Goal: Transaction & Acquisition: Subscribe to service/newsletter

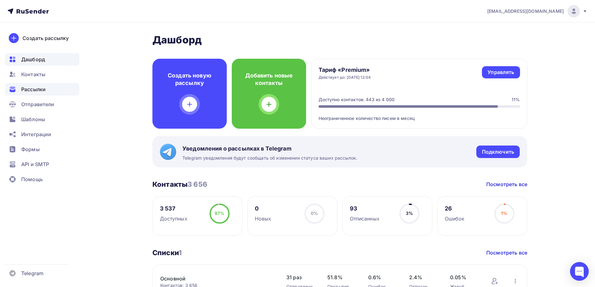
click at [37, 90] on span "Рассылки" at bounding box center [33, 89] width 24 height 7
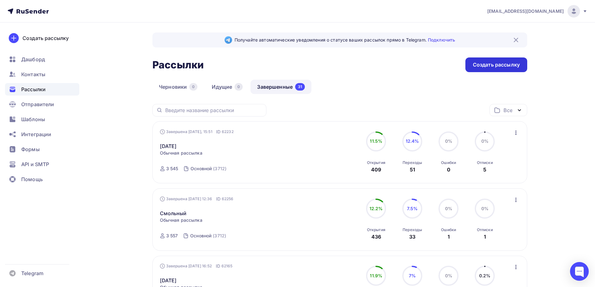
click at [488, 65] on div "Создать рассылку" at bounding box center [496, 64] width 47 height 7
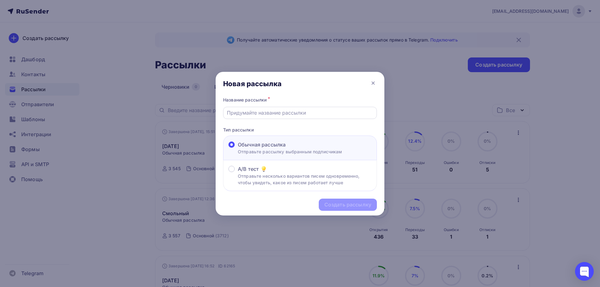
click at [258, 112] on input "text" at bounding box center [300, 112] width 146 height 7
type input "[DATE]"
click at [344, 200] on div "Создать рассылку" at bounding box center [348, 205] width 58 height 12
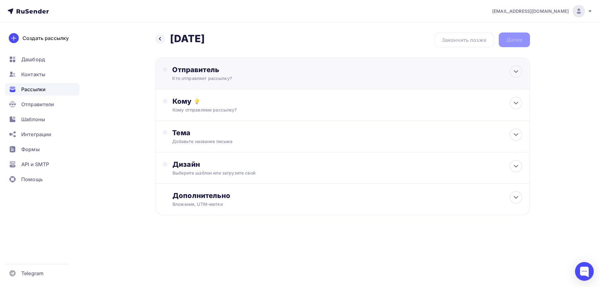
click at [167, 70] on circle at bounding box center [165, 69] width 4 height 4
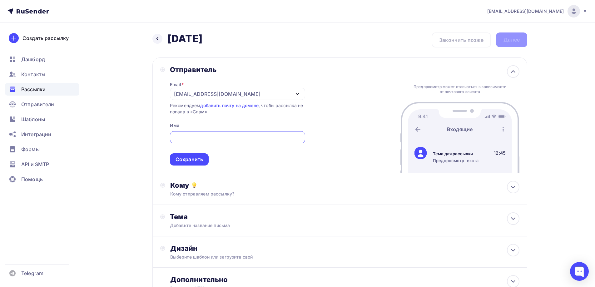
click at [188, 142] on div at bounding box center [237, 137] width 135 height 12
click at [193, 134] on input "text" at bounding box center [237, 137] width 128 height 7
type input "ь"
type input "[EMAIL_ADDRESS][DOMAIN_NAME]"
click at [196, 161] on div "Сохранить" at bounding box center [188, 159] width 27 height 7
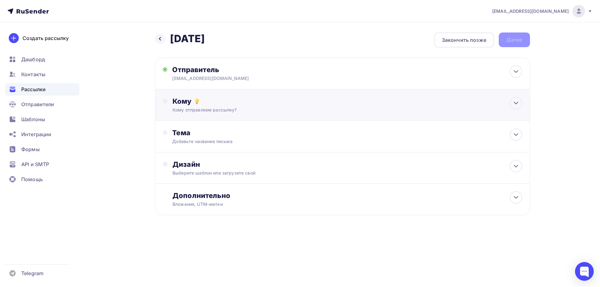
click at [185, 103] on div "Кому" at bounding box center [346, 101] width 349 height 9
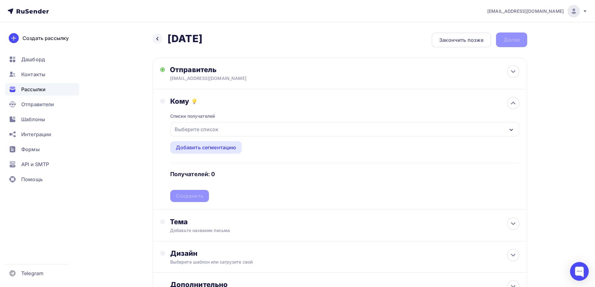
click at [197, 123] on div "Выберите список" at bounding box center [344, 129] width 348 height 14
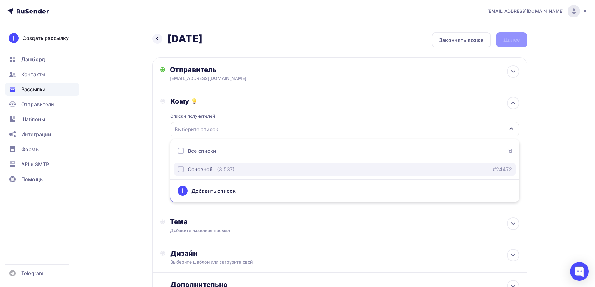
click at [185, 169] on div "Основной" at bounding box center [195, 169] width 35 height 7
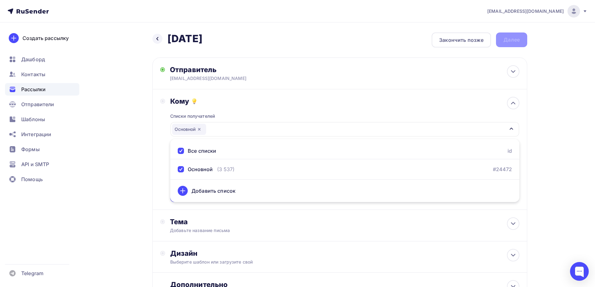
click at [148, 176] on div "Назад [DATE] [DATE] Закончить позже Далее Отправитель [EMAIL_ADDRESS][DOMAIN_NA…" at bounding box center [298, 183] width 512 height 322
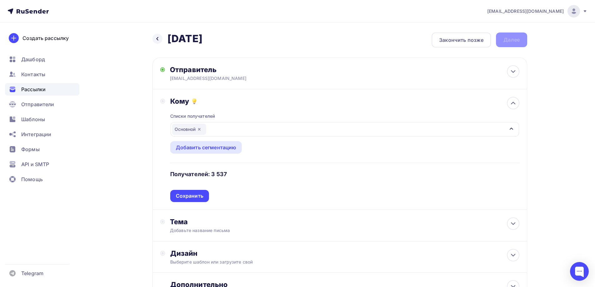
click at [199, 192] on div "Сохранить" at bounding box center [189, 196] width 39 height 12
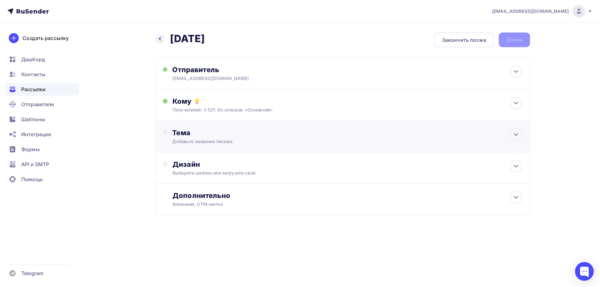
click at [182, 129] on div "Тема" at bounding box center [233, 132] width 123 height 9
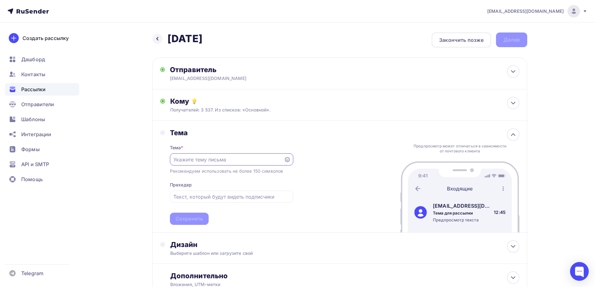
click at [266, 166] on div "Тема * Рекомендуем использовать не более 150 символов Прехедер Сохранить" at bounding box center [231, 181] width 123 height 88
click at [265, 161] on input "text" at bounding box center [226, 159] width 107 height 7
type input "L"
type input "Дополнения"
click at [199, 216] on div "Сохранить" at bounding box center [188, 218] width 27 height 7
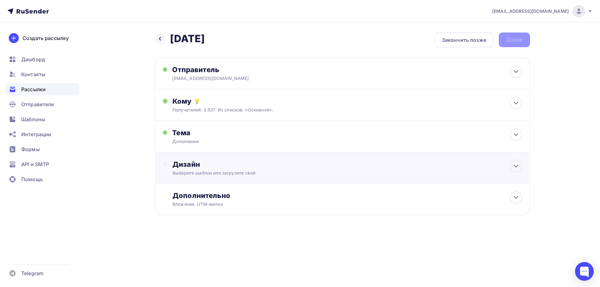
click at [184, 168] on div "Дизайн" at bounding box center [346, 164] width 349 height 9
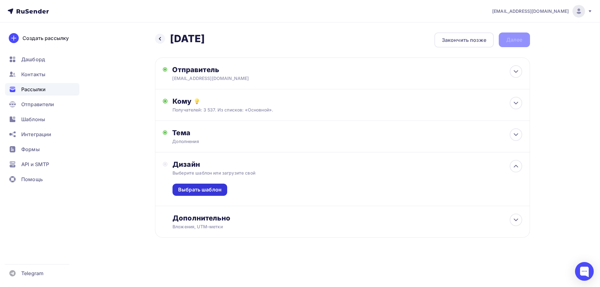
click at [196, 190] on div "Выбрать шаблон" at bounding box center [199, 189] width 43 height 7
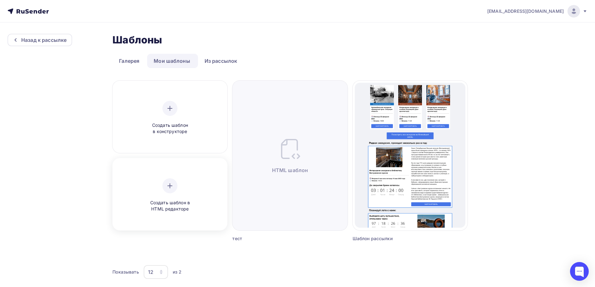
click at [177, 186] on div at bounding box center [169, 185] width 15 height 15
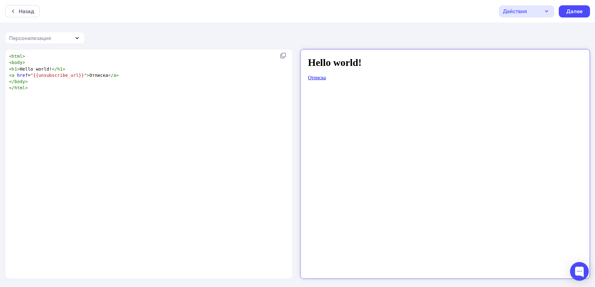
click at [73, 86] on pre "</ html >" at bounding box center [147, 88] width 279 height 6
type textarea "<html> <body> <h1>Hello world!</h1> <a href="{{unsubscribe_url}}">Отписка</a> <…"
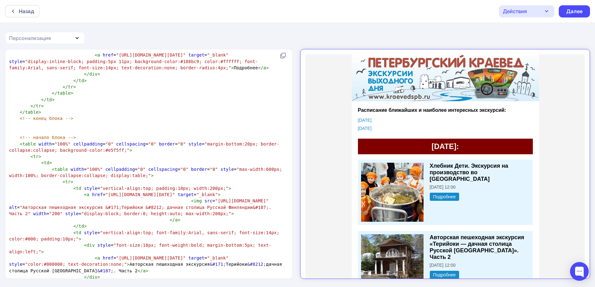
scroll to position [0, 0]
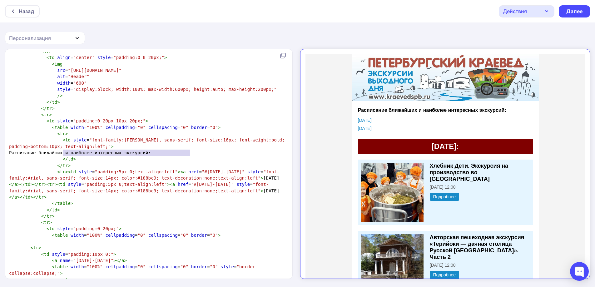
drag, startPoint x: 62, startPoint y: 152, endPoint x: 190, endPoint y: 151, distance: 127.7
click at [151, 151] on span "Расписание ближайших и наиболее интересных экскурсий:" at bounding box center [80, 152] width 142 height 5
type textarea "Сколько ни проси гидов и коллег присылать в"
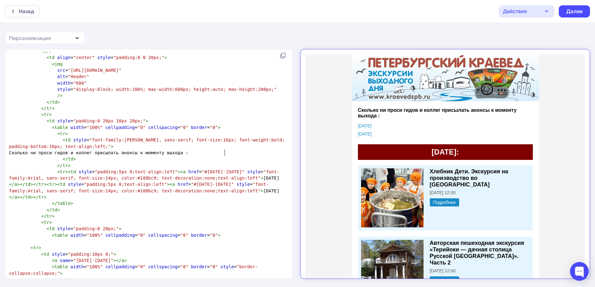
type textarea "анонсы к моменту выхода к"
type textarea "еженедельной рассылки, всё-равно при"
click at [20, 155] on span "Сколько ни проси гидов и коллег присылать анонсы к моменту выхода еженедельной …" at bounding box center [147, 152] width 276 height 5
click at [19, 155] on span "Сколько ни проси гидов и коллег присылать анонсы к моменту выхода еженедельной …" at bounding box center [147, 152] width 276 height 5
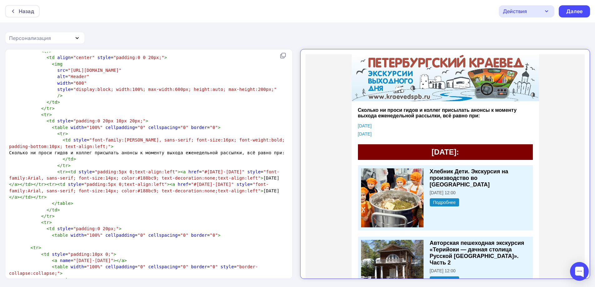
click at [39, 155] on span "Сколько ни проси гидов и коллег присылать анонсы к моменту выхода еженедельной …" at bounding box center [147, 152] width 276 height 5
click at [40, 155] on span "Сколько ни проси гидов и коллег присылать анонсы к моменту выхода еженедельной …" at bounding box center [147, 152] width 276 height 5
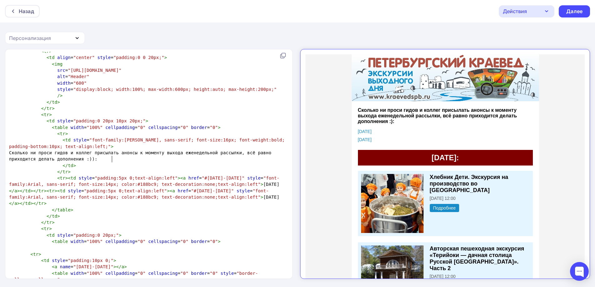
scroll to position [2, 72]
type textarea "ходится делать дополнения :)))"
click at [131, 140] on span ""font-family:[PERSON_NAME], sans-serif; font-size:16px; font-weight:bold; paddi…" at bounding box center [148, 142] width 278 height 11
type textarea "ащ"
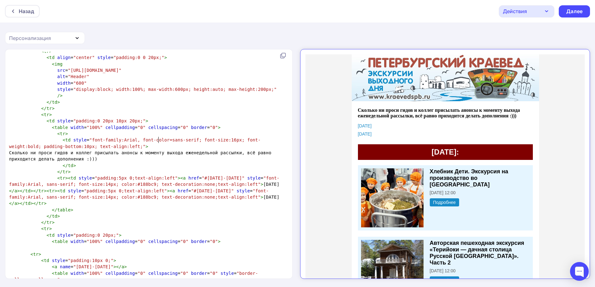
scroll to position [2, 26]
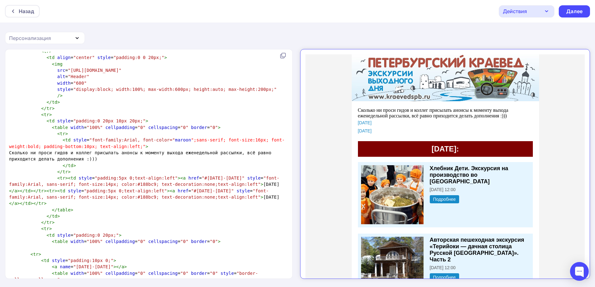
type textarea "font-color="maroon";"
click at [141, 139] on span ""font-family:Arial, font-color="" at bounding box center [132, 139] width 86 height 5
click at [126, 142] on span ""font-family:Arial, font-color="" at bounding box center [132, 139] width 86 height 5
type textarea ";"
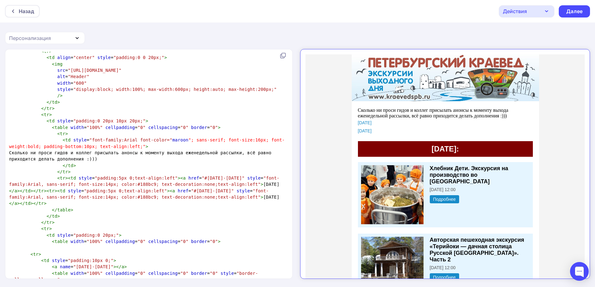
scroll to position [2, 2]
type textarea "font-"
drag, startPoint x: 131, startPoint y: 140, endPoint x: 144, endPoint y: 141, distance: 12.5
click at [144, 141] on span ""font-family:Arial; font-color="" at bounding box center [132, 139] width 86 height 5
drag, startPoint x: 144, startPoint y: 139, endPoint x: 147, endPoint y: 140, distance: 3.3
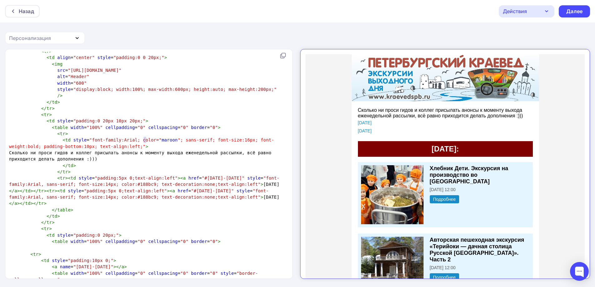
click at [147, 140] on span ""font-family:Arial; color="" at bounding box center [125, 139] width 72 height 5
type textarea ":"
click at [155, 157] on pre "Сколько ни проси гидов и коллег присылать анонсы к моменту выхода еженедельной …" at bounding box center [147, 156] width 279 height 13
click at [148, 137] on span ""font-family:Arial; color:"" at bounding box center [125, 139] width 72 height 5
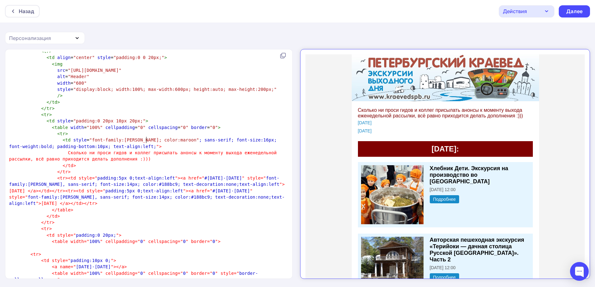
click at [160, 139] on span ""font-family:[PERSON_NAME]; color:maroon"" at bounding box center [144, 139] width 110 height 5
click at [161, 139] on span ""font-family:[PERSON_NAME]; color:maroon"" at bounding box center [144, 139] width 110 height 5
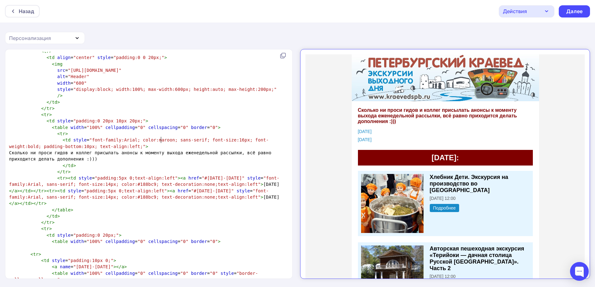
click at [174, 154] on span "Сколько ни проси гидов и коллег присылать анонсы к моменту выхода еженедельной …" at bounding box center [141, 155] width 265 height 11
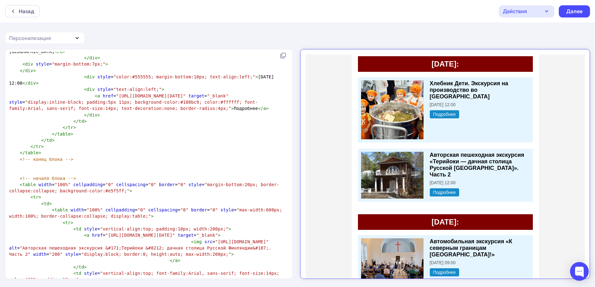
scroll to position [439, 0]
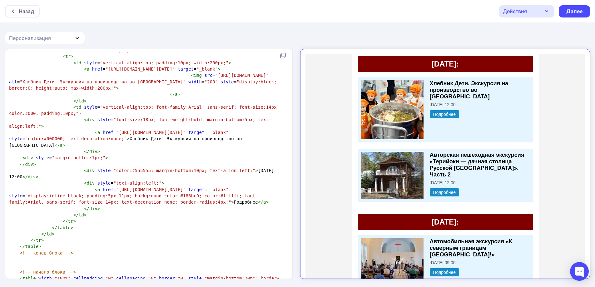
click at [96, 155] on pre "</ div >" at bounding box center [147, 151] width 279 height 6
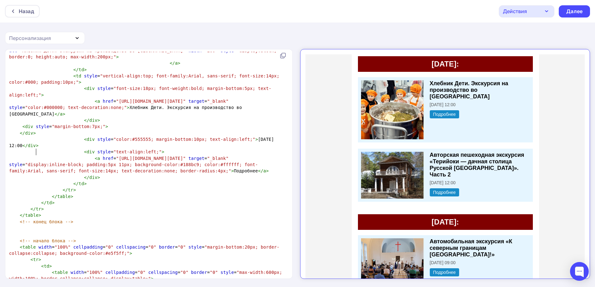
type textarea "<div style="color:#555555; margin-bottom:10px; text-align:left;">[DATE] 12:00</…"
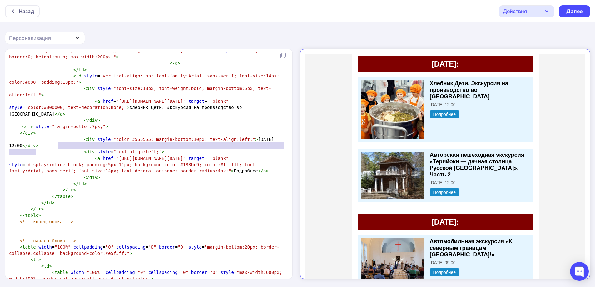
drag, startPoint x: 47, startPoint y: 152, endPoint x: 58, endPoint y: 146, distance: 13.3
click at [58, 146] on pre "< div style = "color:#555555; margin-bottom:10px; text-align:left;" > [DATE] 12…" at bounding box center [147, 142] width 279 height 13
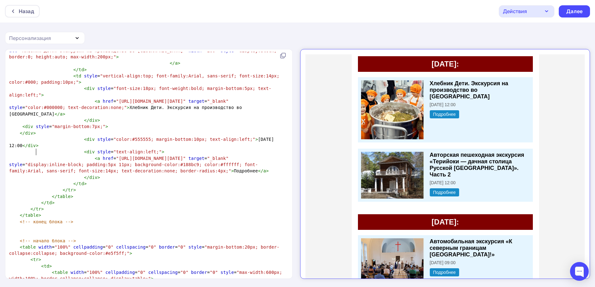
click at [59, 149] on pre "< div style = "color:#555555; margin-bottom:10px; text-align:left;" > [DATE] 12…" at bounding box center [147, 142] width 279 height 13
paste textarea "#"
drag, startPoint x: 100, startPoint y: 151, endPoint x: 116, endPoint y: 151, distance: 16.6
click at [116, 148] on span ""color:#555555; margin-bottom:10px; text-align:left;"" at bounding box center [160, 145] width 142 height 5
type textarea "red"
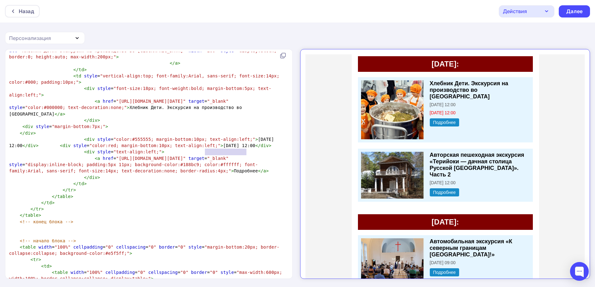
drag, startPoint x: 205, startPoint y: 149, endPoint x: 247, endPoint y: 152, distance: 42.9
click at [247, 148] on span "< div style = "color:#555555; margin-bottom:10px; text-align:left;" > [DATE] 12…" at bounding box center [143, 142] width 268 height 11
type textarea "Dctuj"
type textarea "Всего 5 мест!"
click at [161, 148] on span ""color:red; margin-bottom:10px; text-align:left;"" at bounding box center [154, 145] width 131 height 5
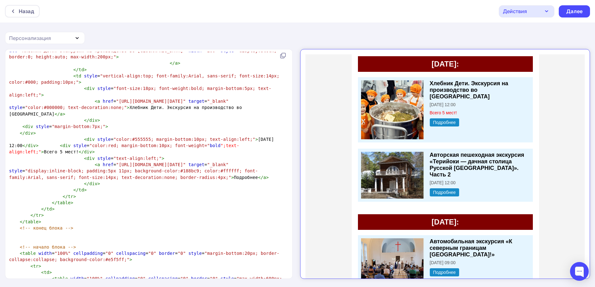
type textarea "font-weight="bold";"
click at [210, 148] on span "bold" at bounding box center [215, 145] width 11 height 5
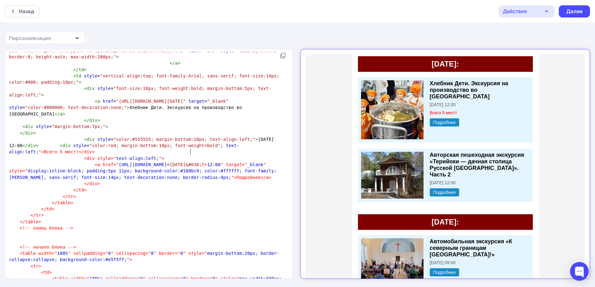
click at [200, 148] on span ""color:red; margin-bottom:10px; font-weight=bold"" at bounding box center [154, 145] width 131 height 5
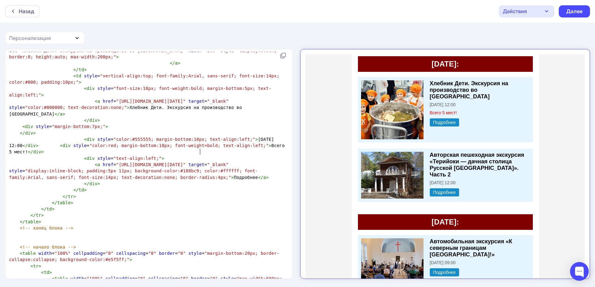
click at [190, 148] on span ""color:red; margin-bottom:10px; font-weight=bold; text-align:left;"" at bounding box center [178, 145] width 179 height 5
type textarea ":"
click at [194, 180] on span ""display:inline-block; padding:5px 11px; background-color:#188bc9; color:#fffff…" at bounding box center [133, 173] width 249 height 11
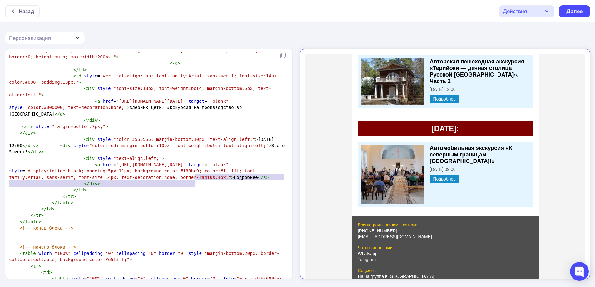
scroll to position [187, 0]
type textarea "-block; padding:5px 11px; background-color:#188bc9; color:#ffffff; font-family:…"
click at [570, 10] on div "Далее" at bounding box center [574, 11] width 16 height 7
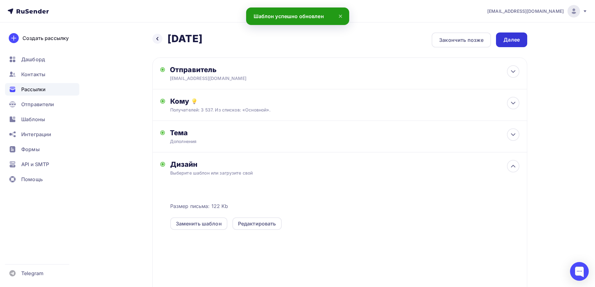
click at [512, 36] on div "Далее" at bounding box center [511, 39] width 31 height 15
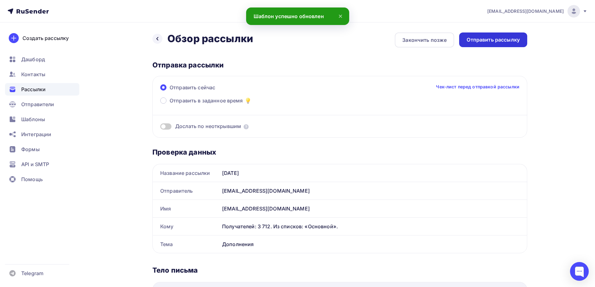
click at [493, 39] on div "Отправить рассылку" at bounding box center [493, 39] width 53 height 7
